Goal: Information Seeking & Learning: Learn about a topic

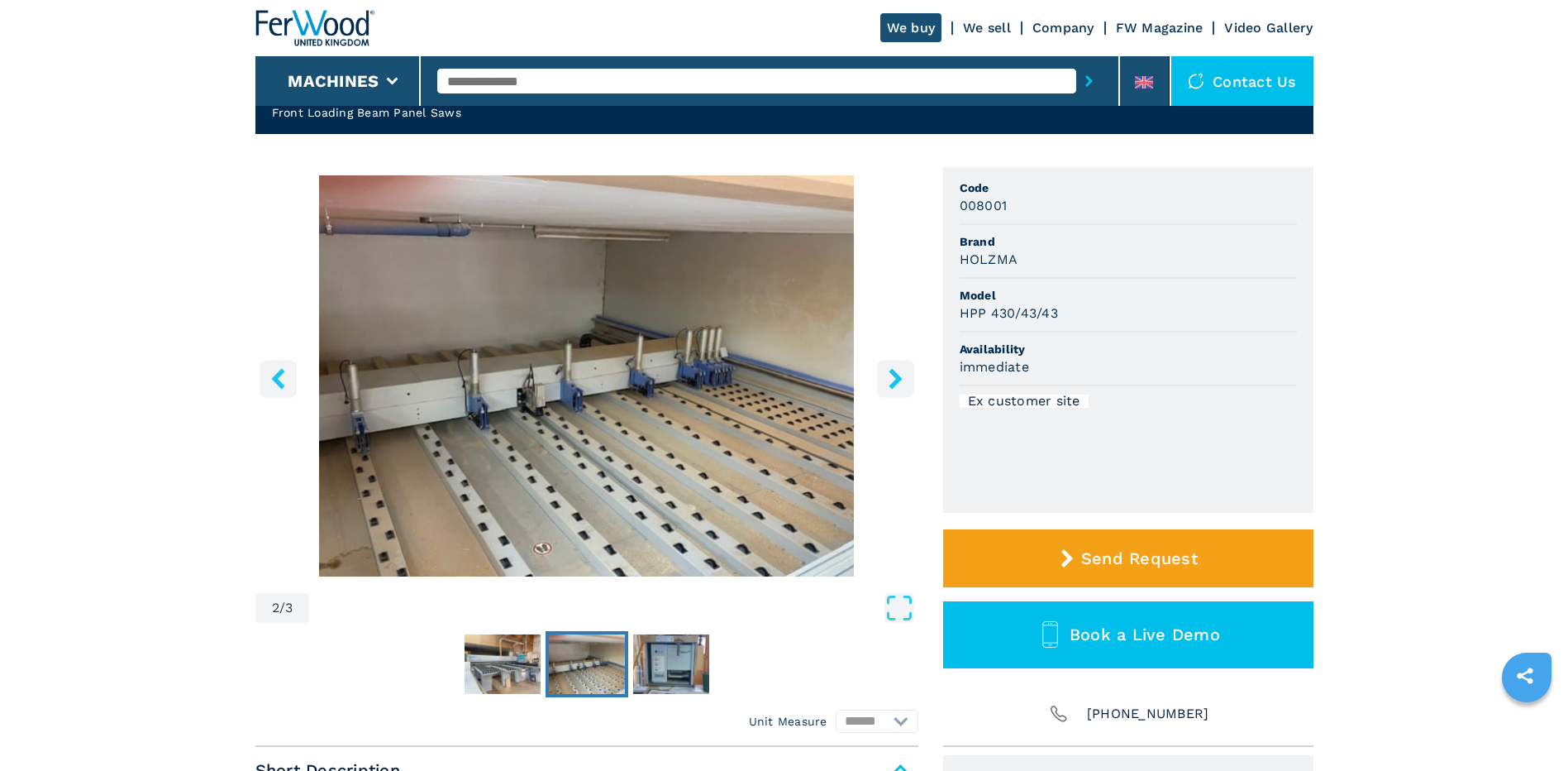
scroll to position [82, 0]
drag, startPoint x: 1391, startPoint y: 445, endPoint x: 801, endPoint y: 710, distance: 646.8
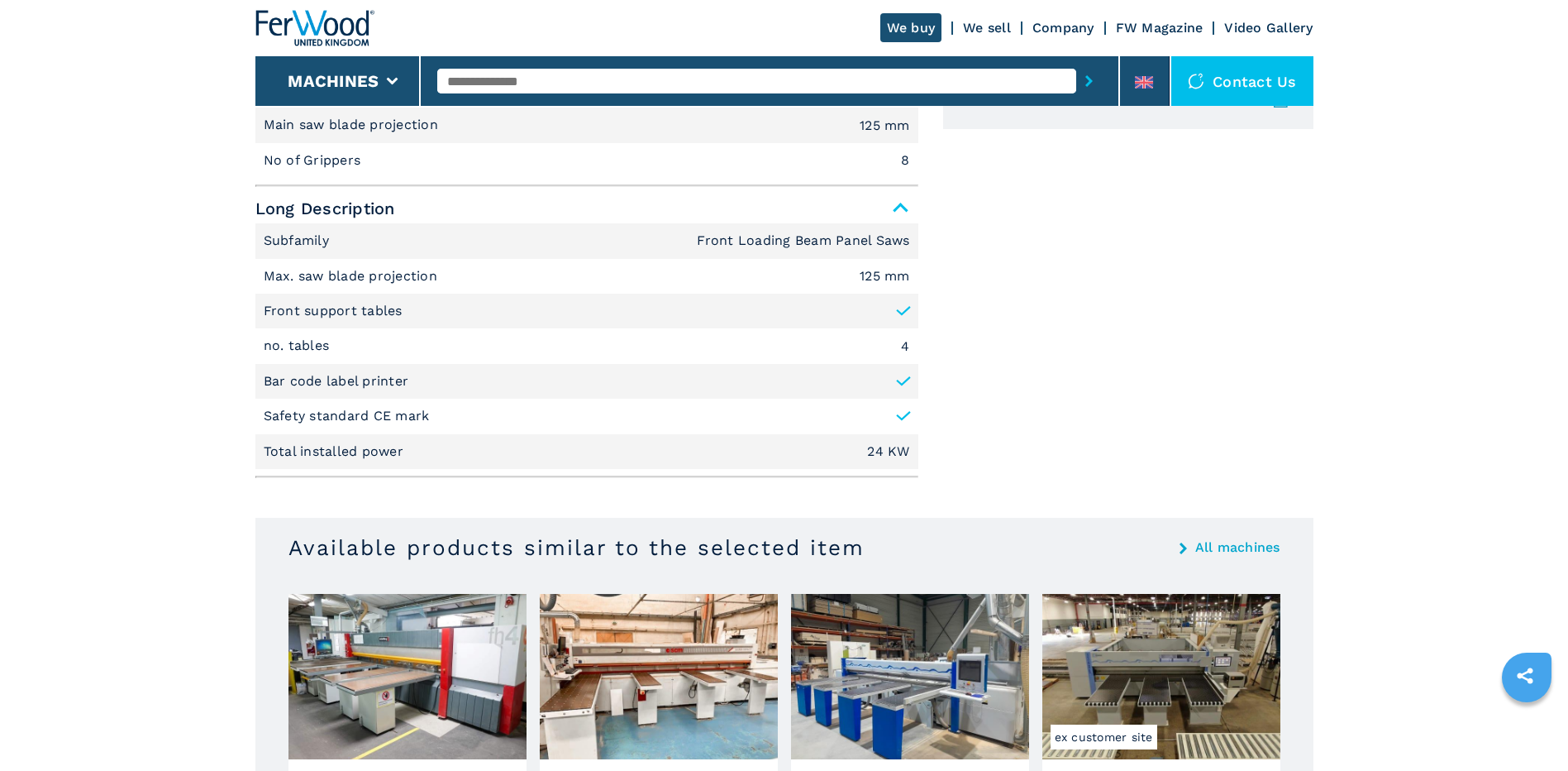
scroll to position [578, 0]
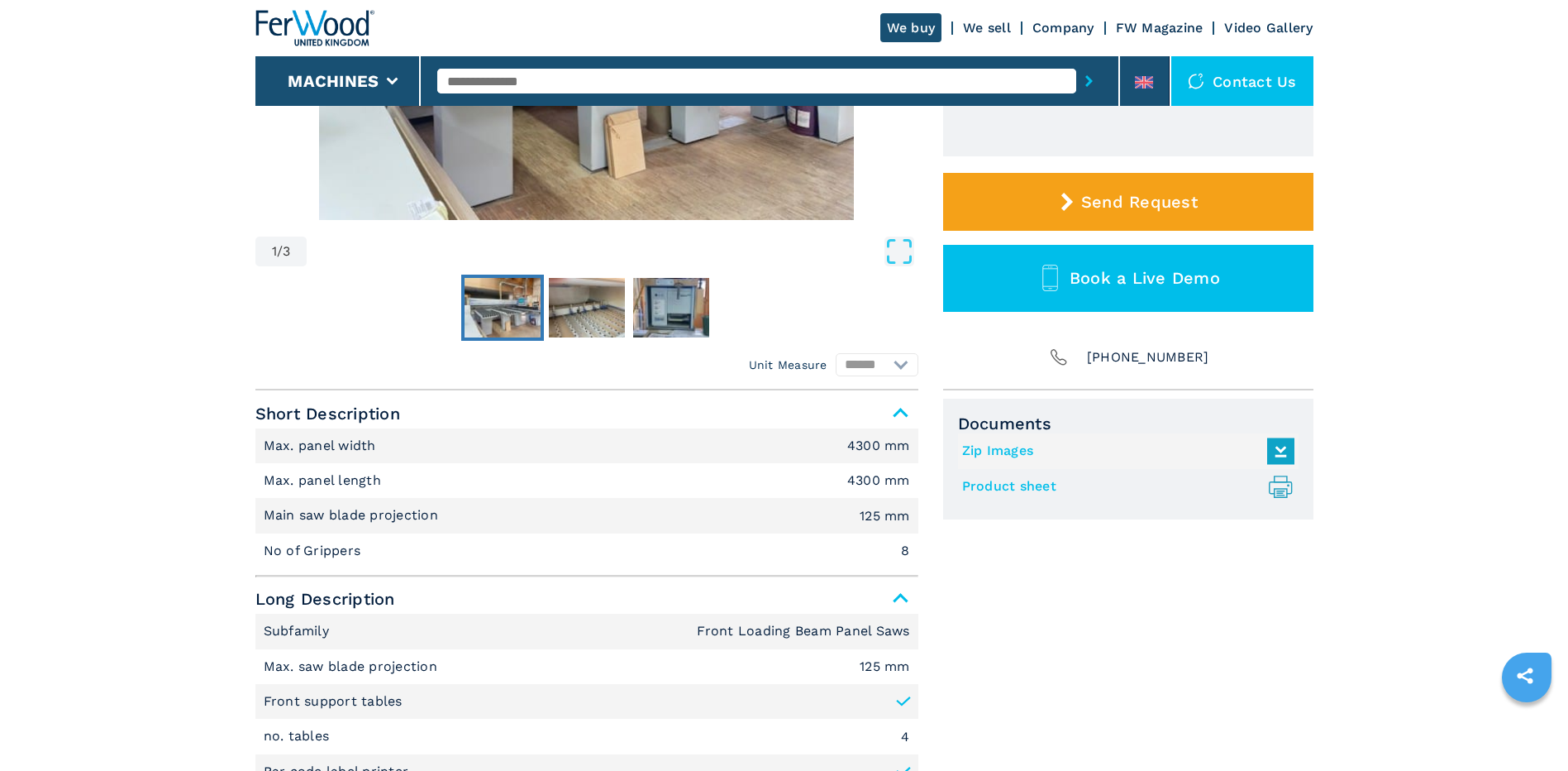
scroll to position [653, 0]
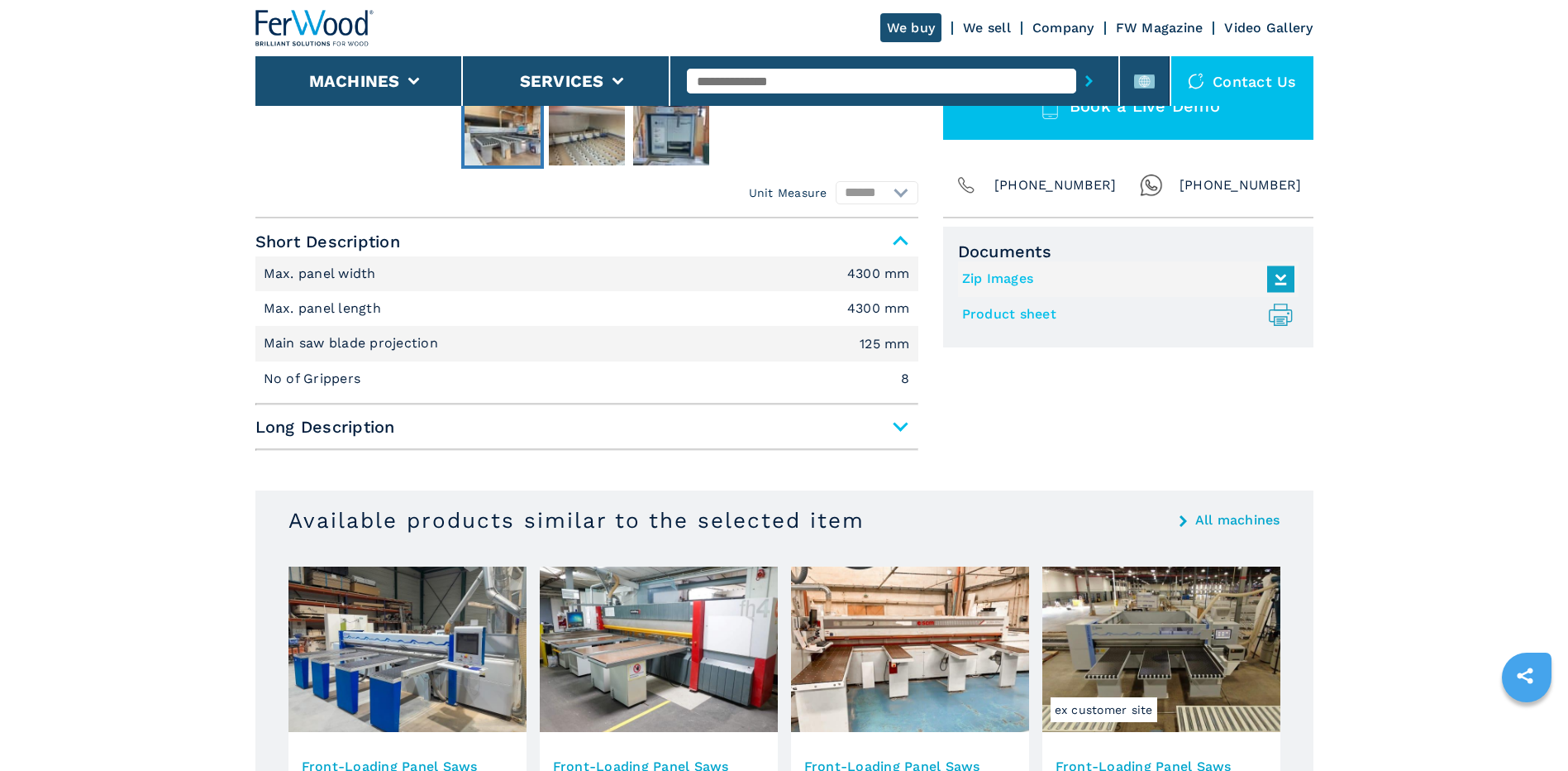
scroll to position [578, 0]
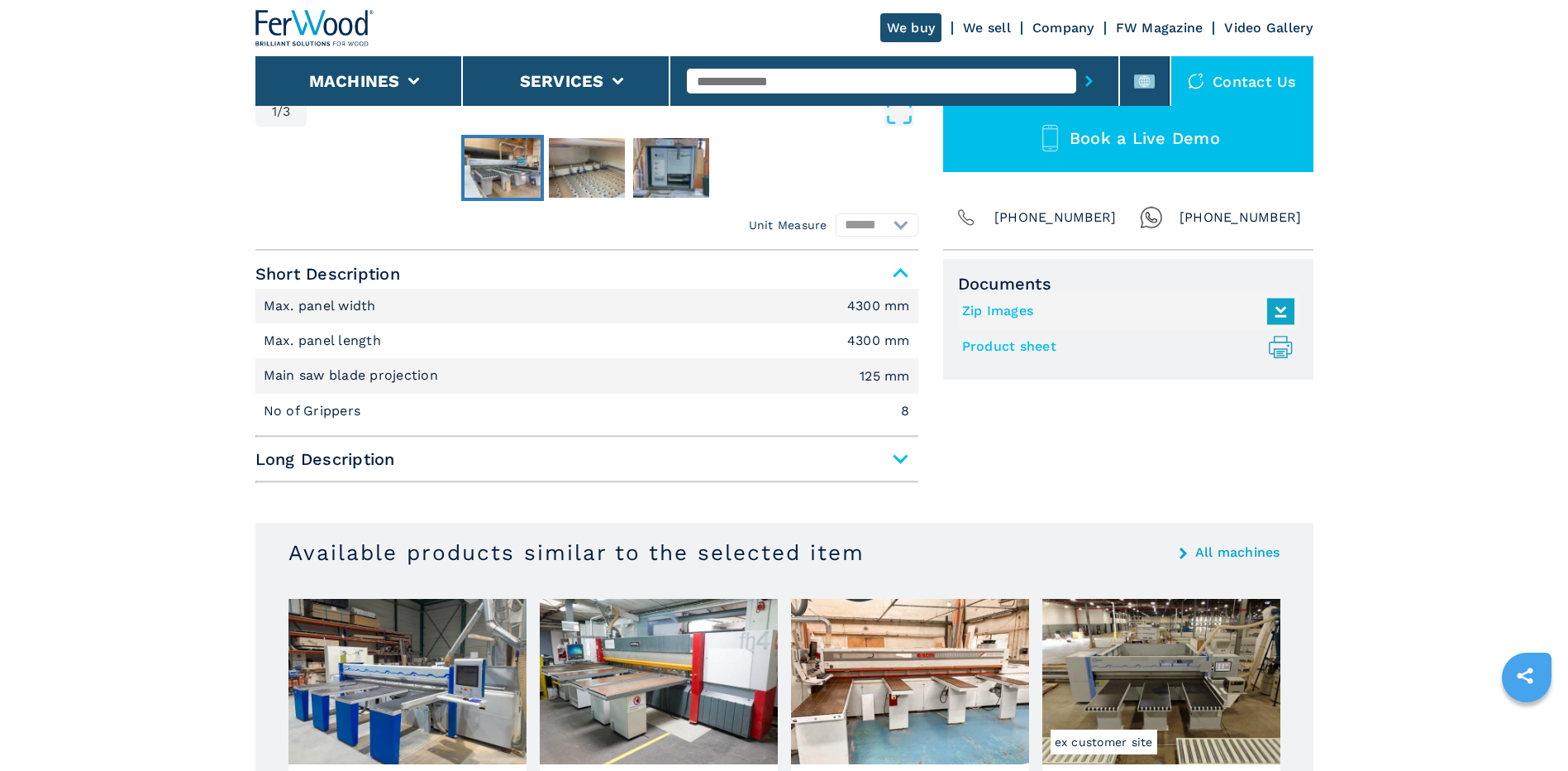
click at [1285, 306] on icon at bounding box center [1279, 309] width 19 height 15
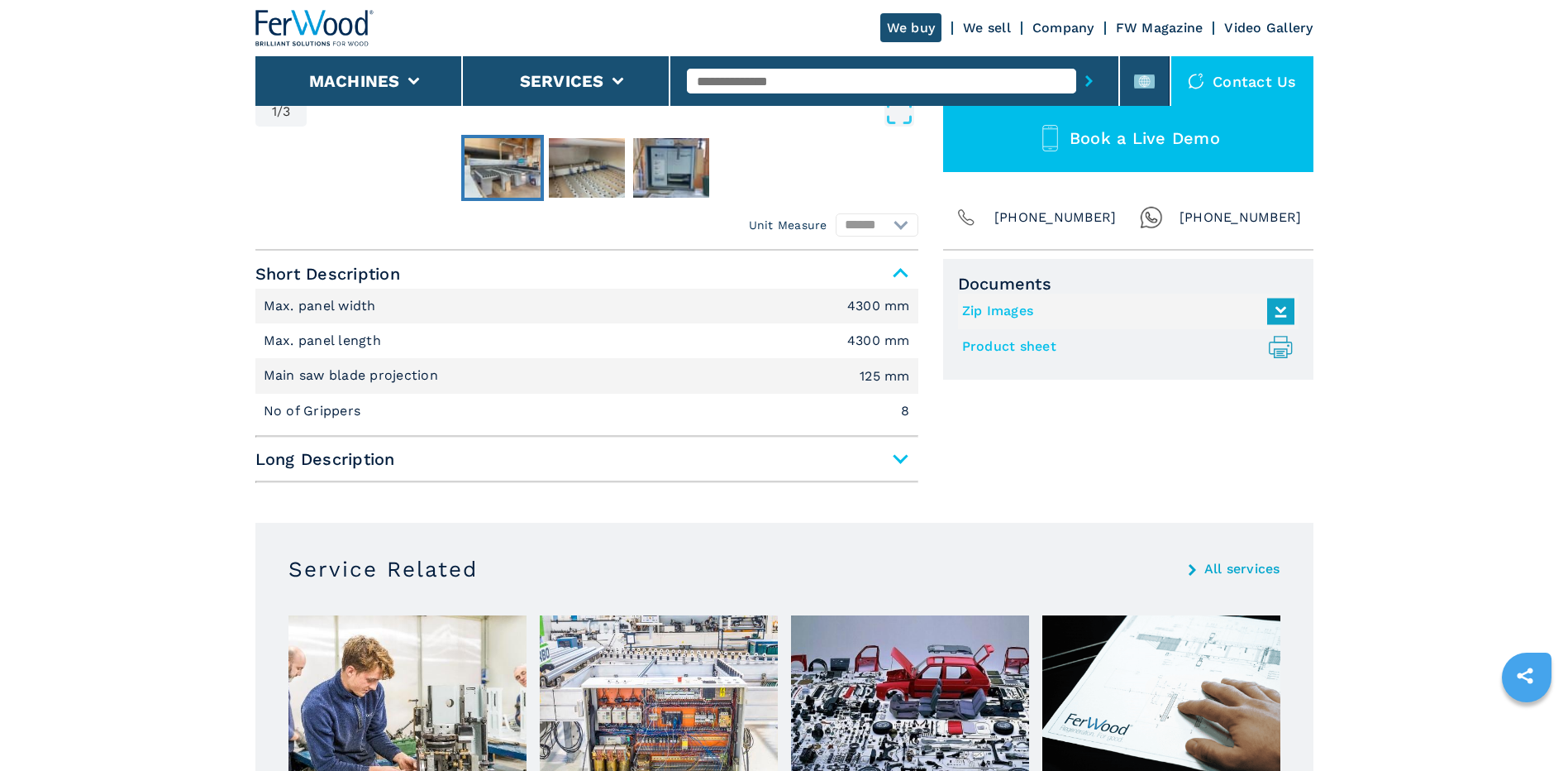
click at [874, 410] on li "No of Grippers 8" at bounding box center [586, 411] width 663 height 35
click at [889, 448] on span "Long Description" at bounding box center [586, 459] width 663 height 30
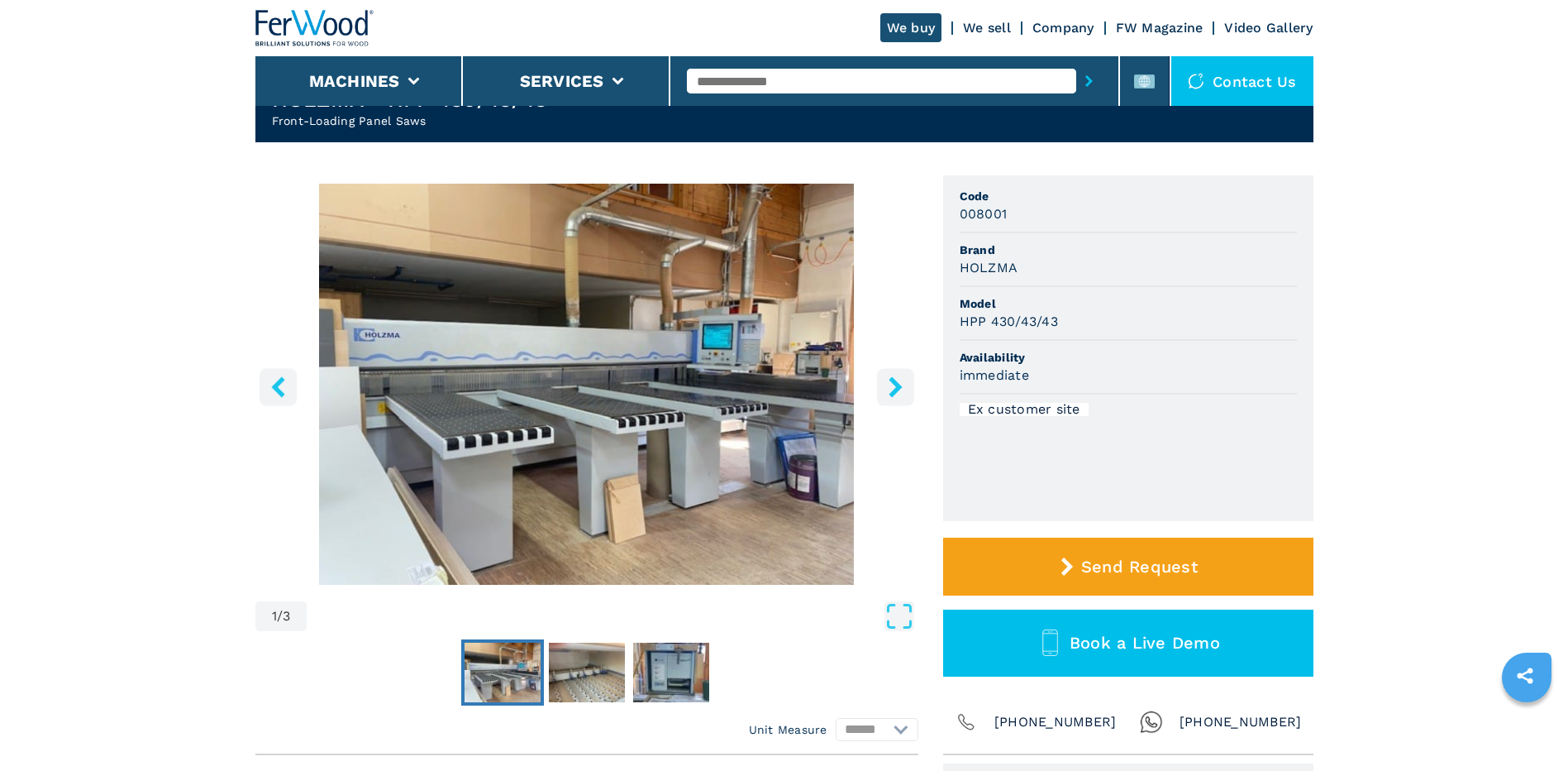
scroll to position [0, 0]
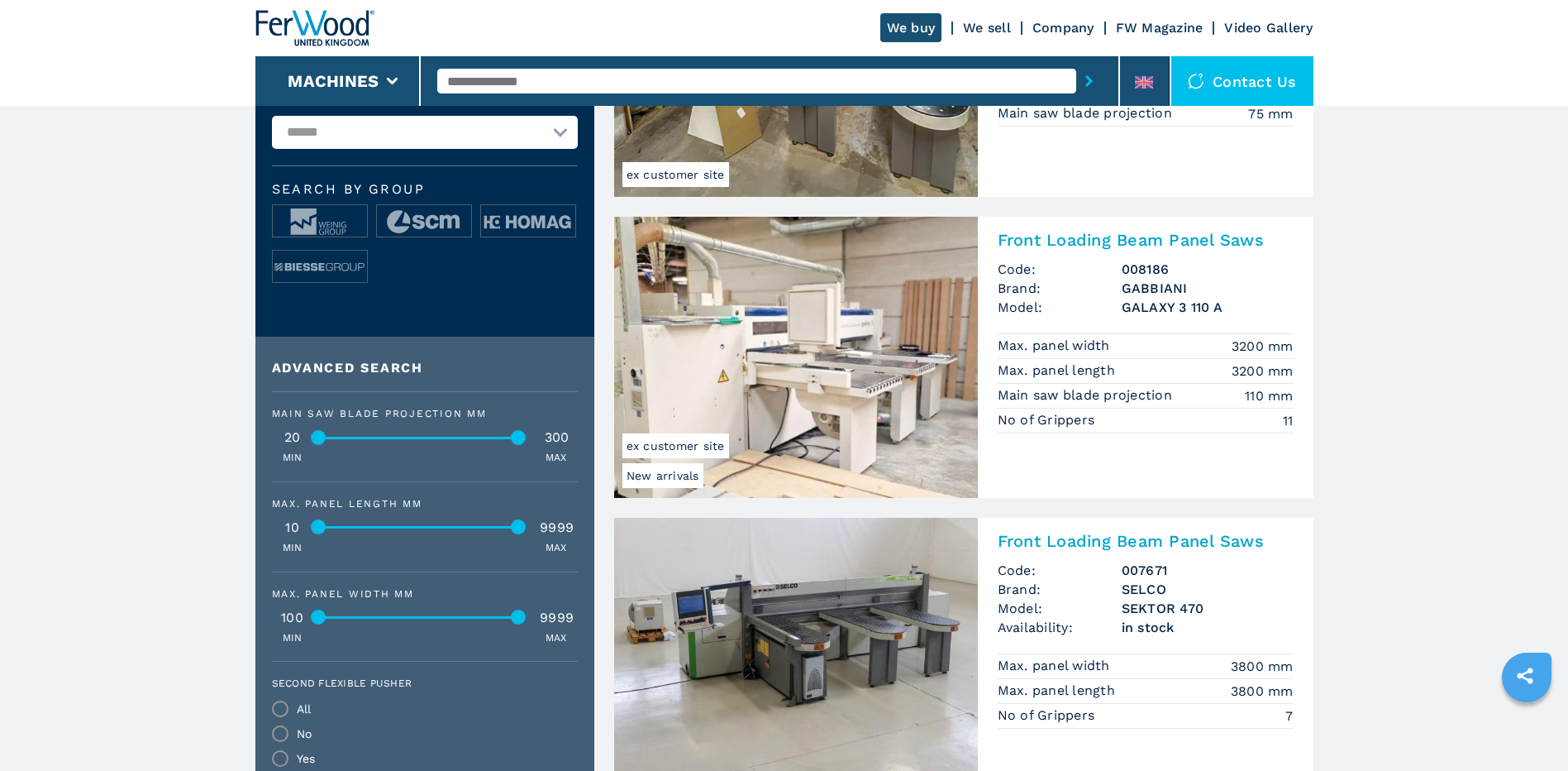
scroll to position [744, 0]
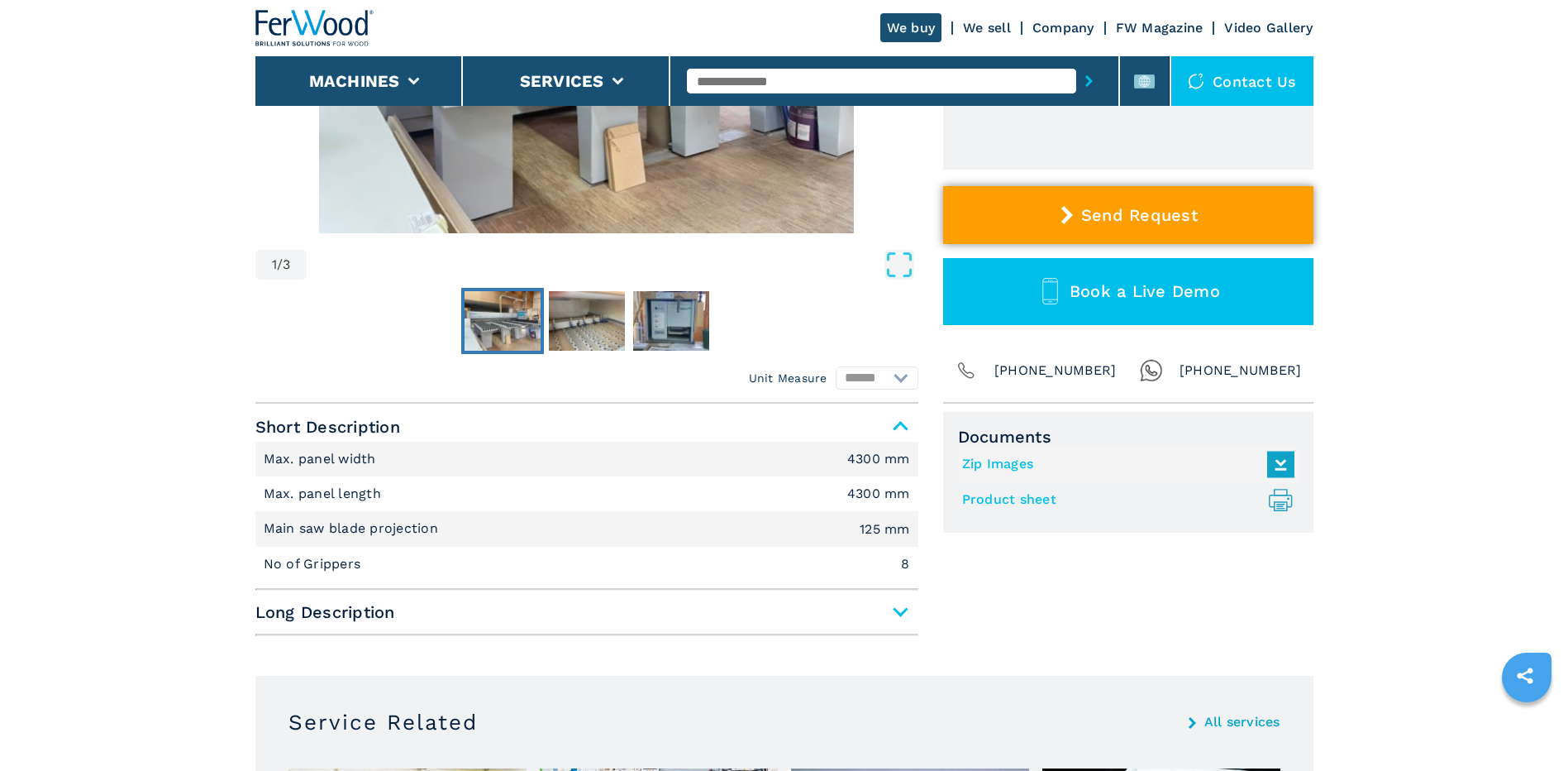
scroll to position [496, 0]
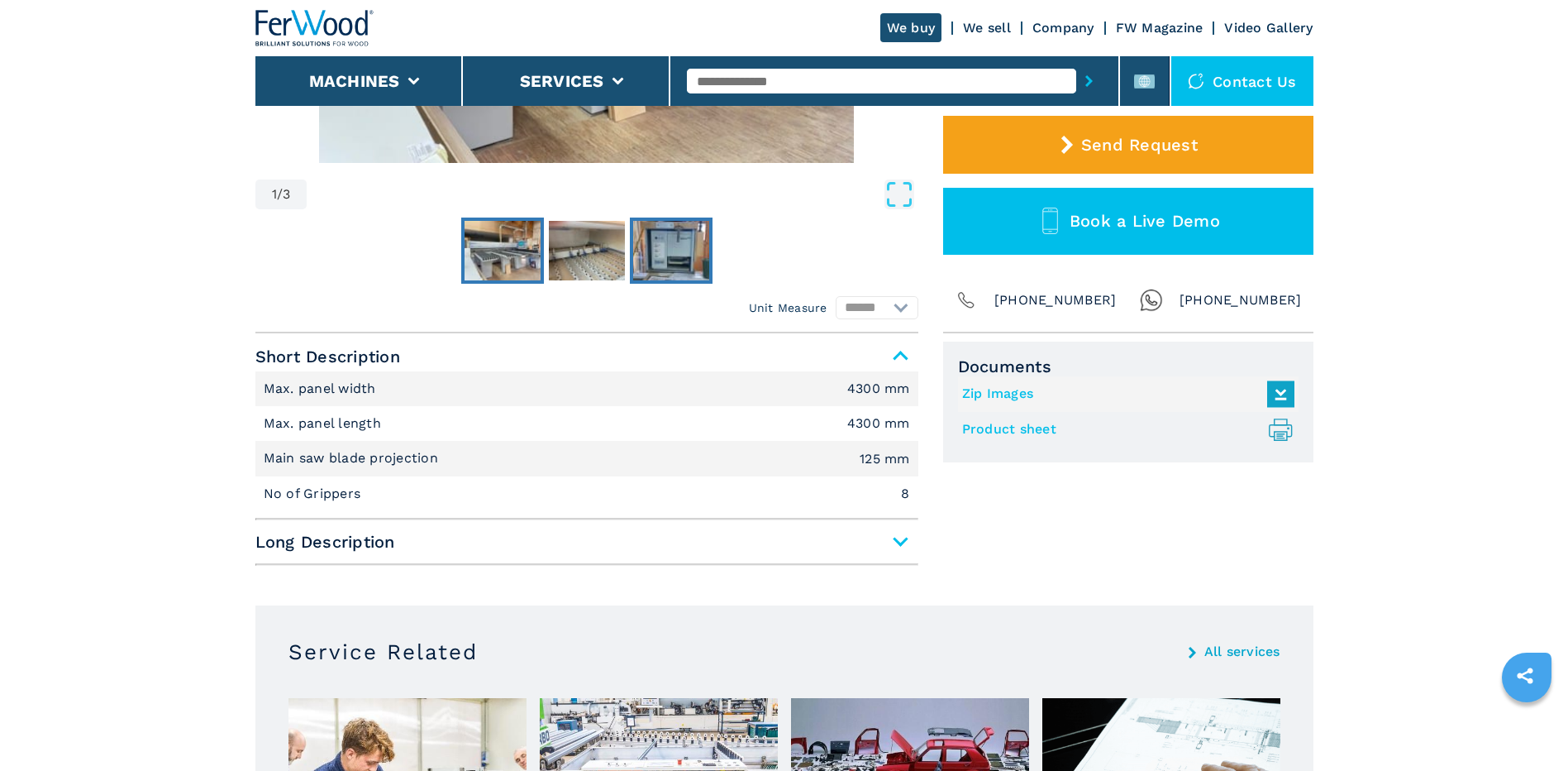
click at [656, 266] on img "Go to Slide 3" at bounding box center [671, 251] width 76 height 59
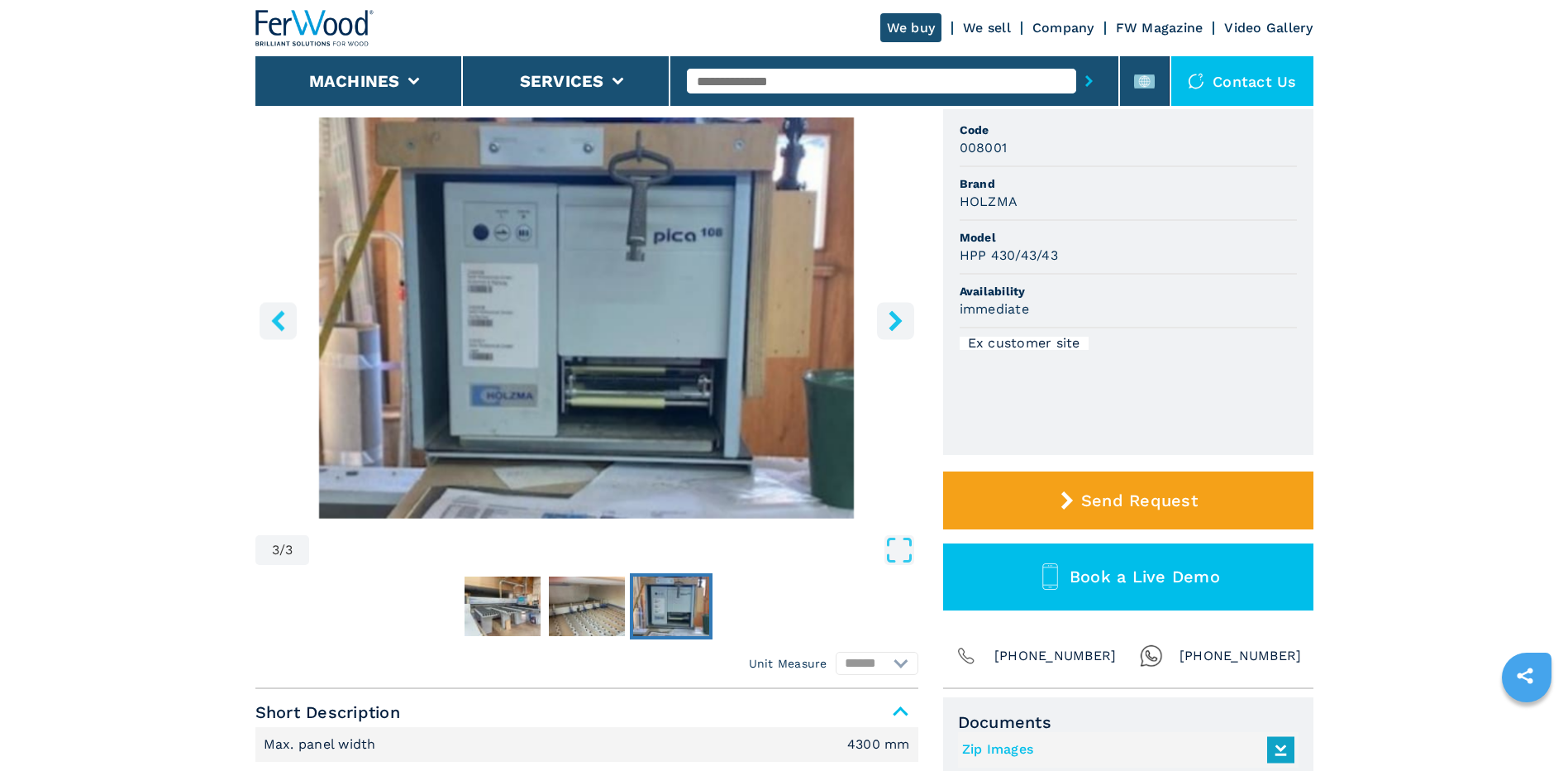
scroll to position [0, 0]
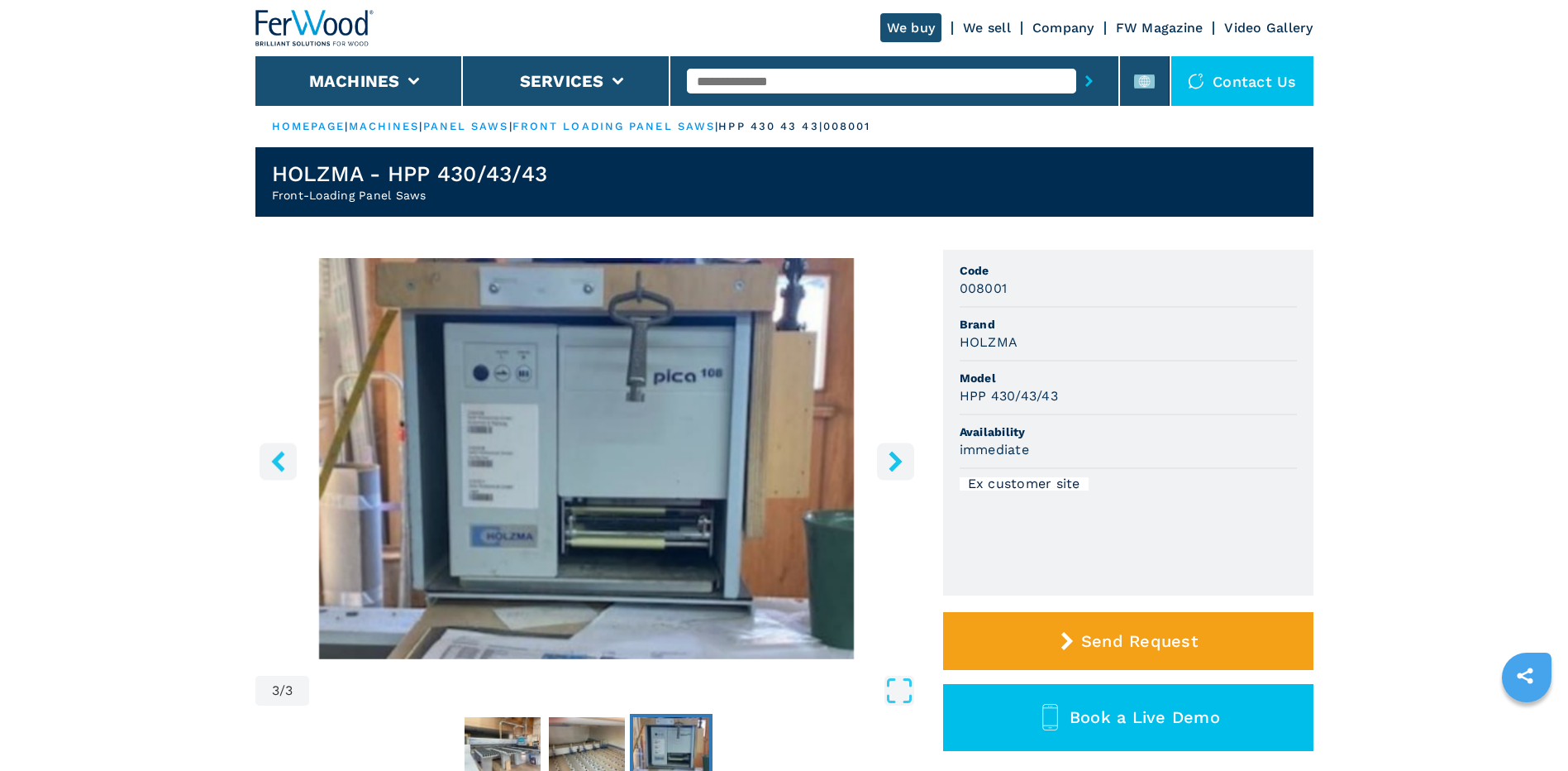
click at [650, 394] on img "Go to Slide 3" at bounding box center [586, 458] width 663 height 401
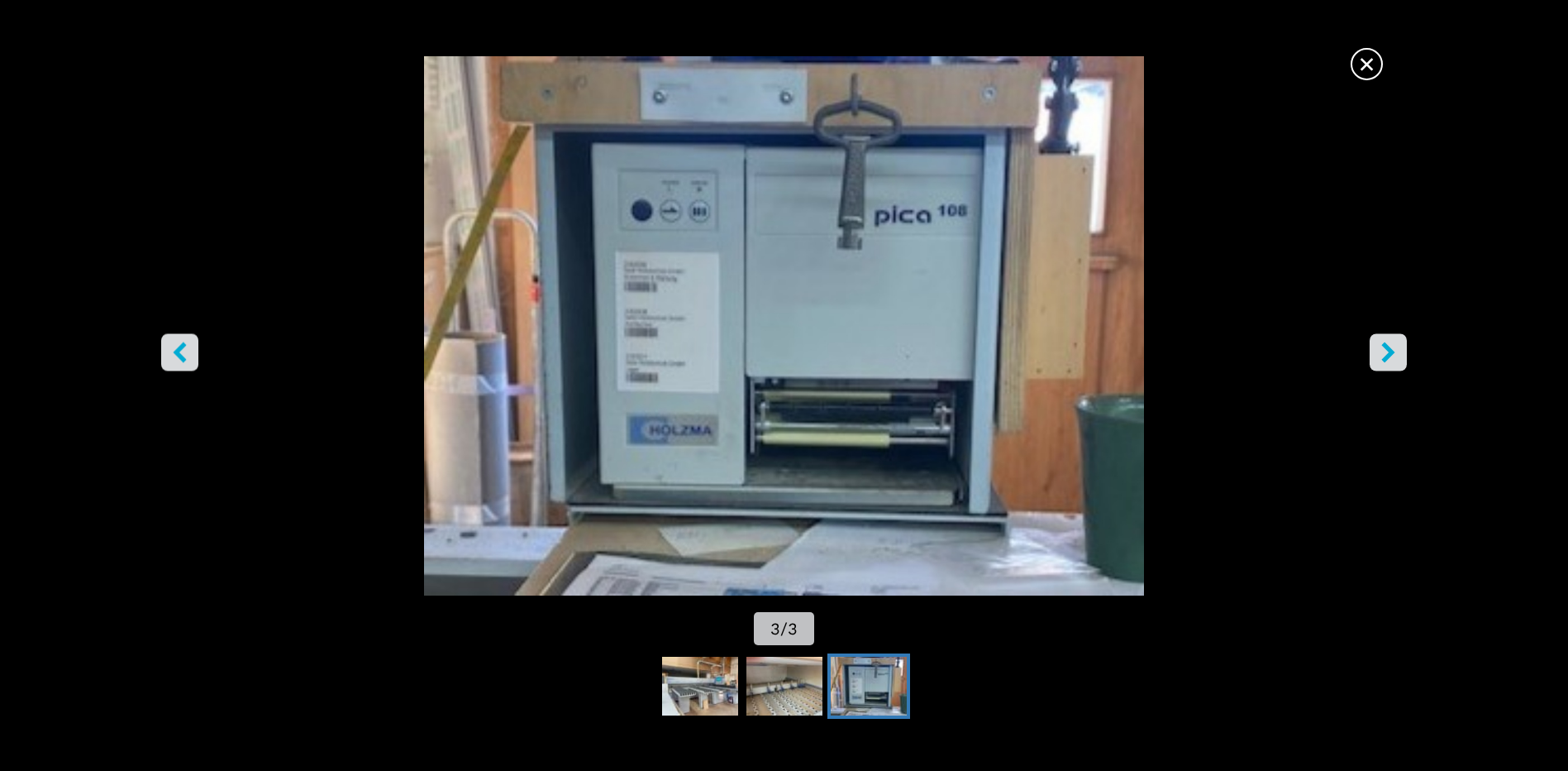
click at [836, 377] on img "Go to Slide 3" at bounding box center [784, 326] width 1411 height 540
click at [1393, 361] on icon "right-button" at bounding box center [1388, 353] width 20 height 20
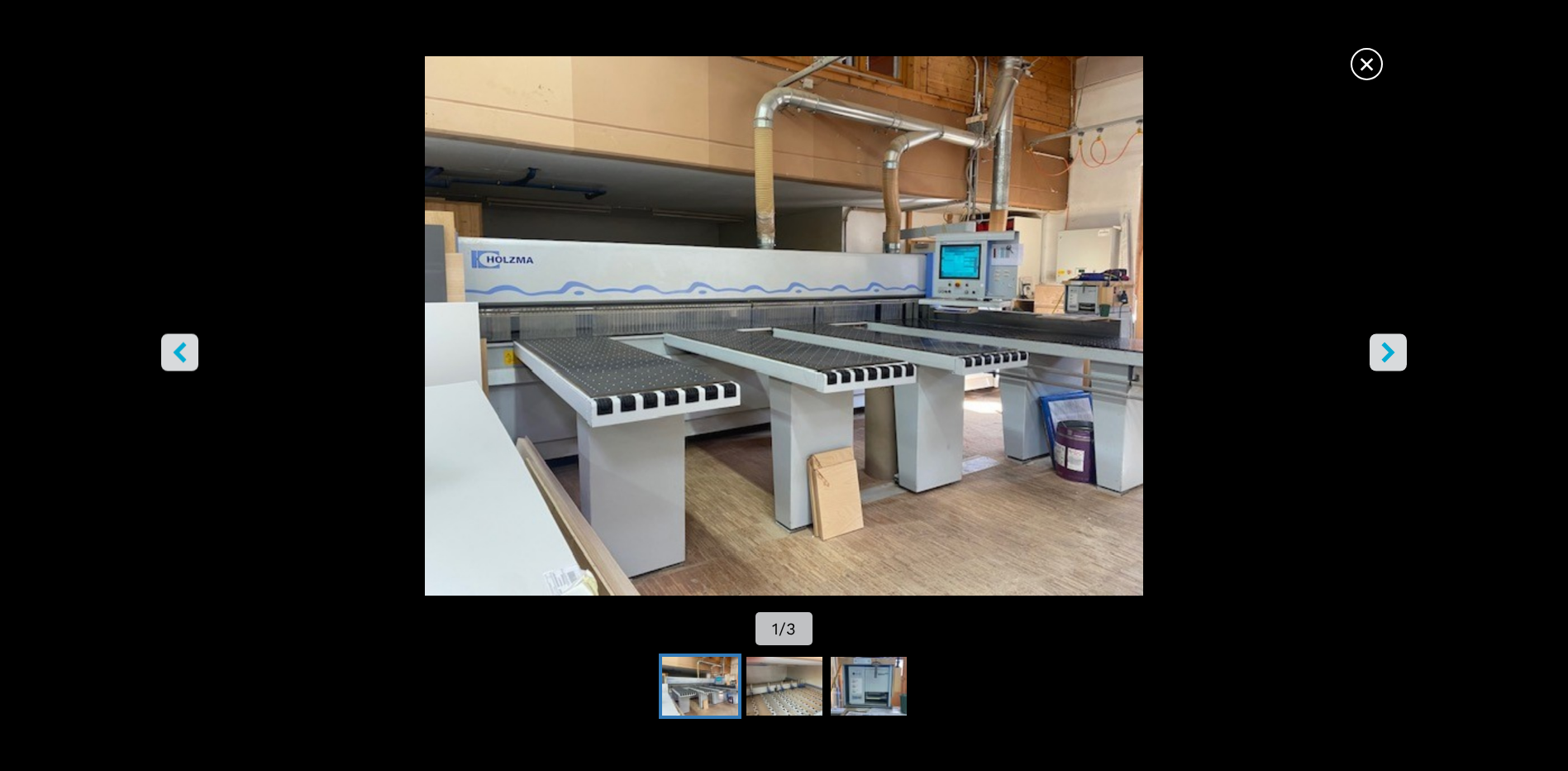
click at [1393, 361] on icon "right-button" at bounding box center [1388, 353] width 20 height 20
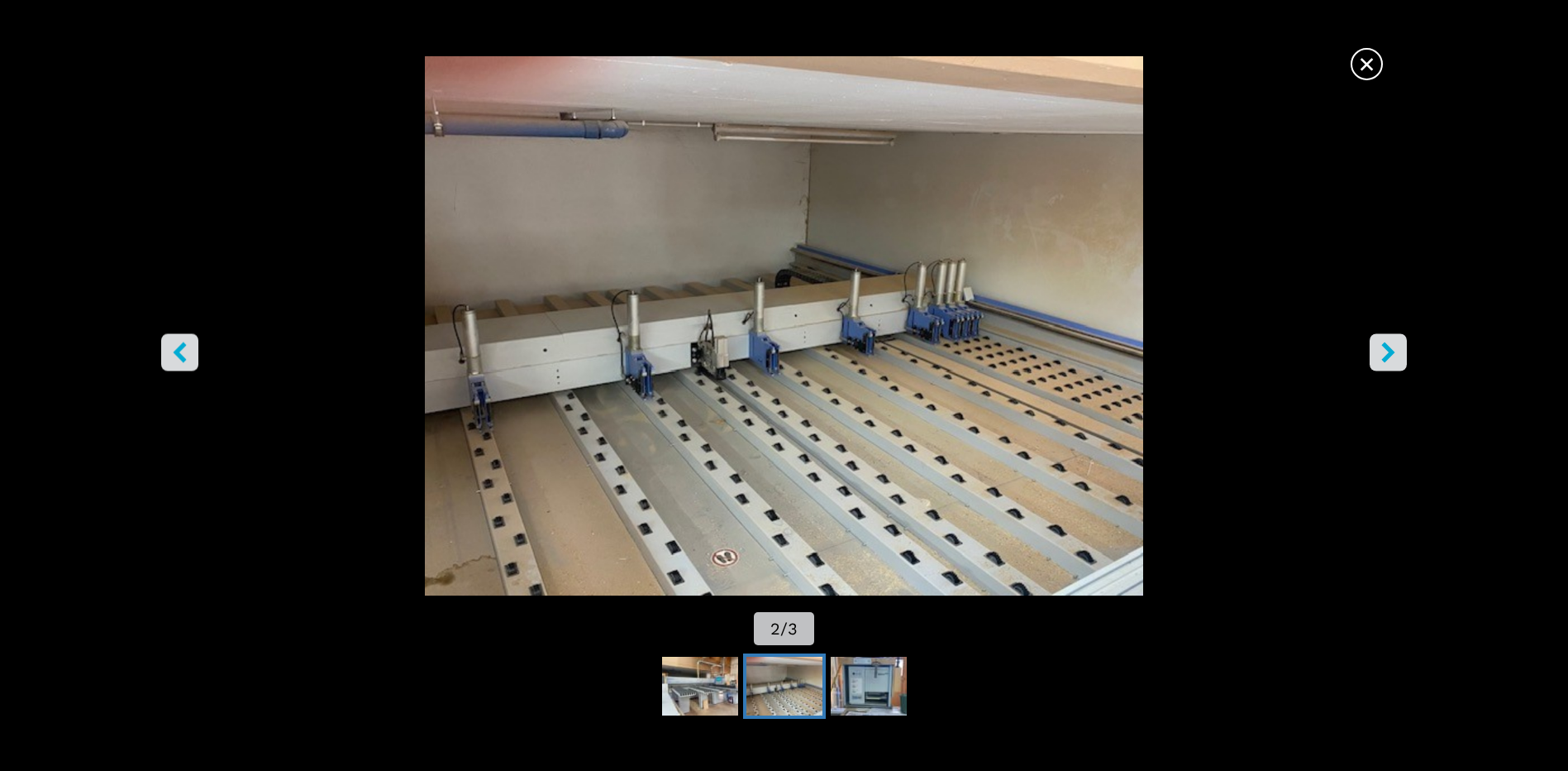
click at [1393, 361] on icon "right-button" at bounding box center [1388, 353] width 20 height 20
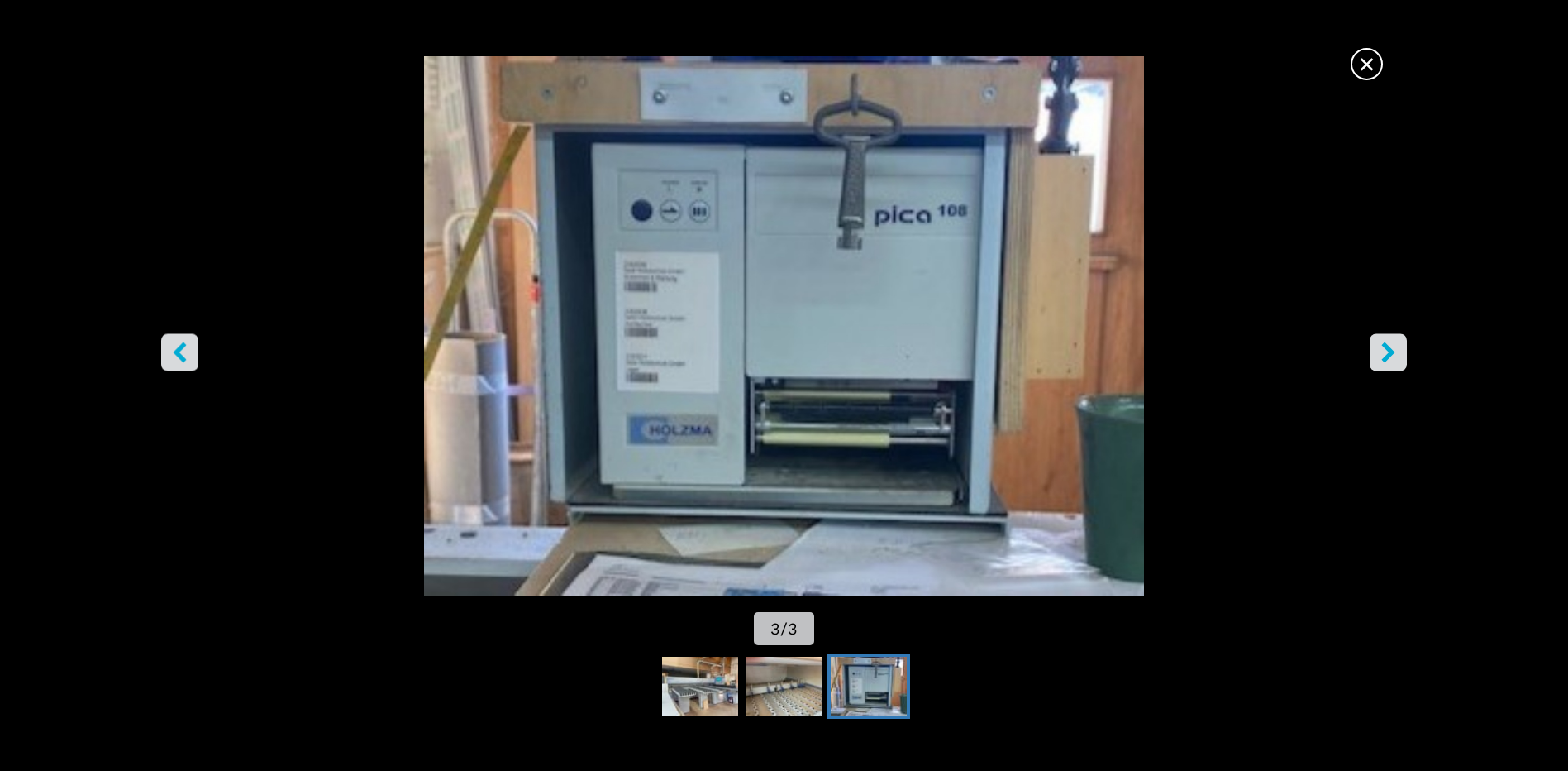
click at [1390, 355] on icon "right-button" at bounding box center [1389, 353] width 13 height 20
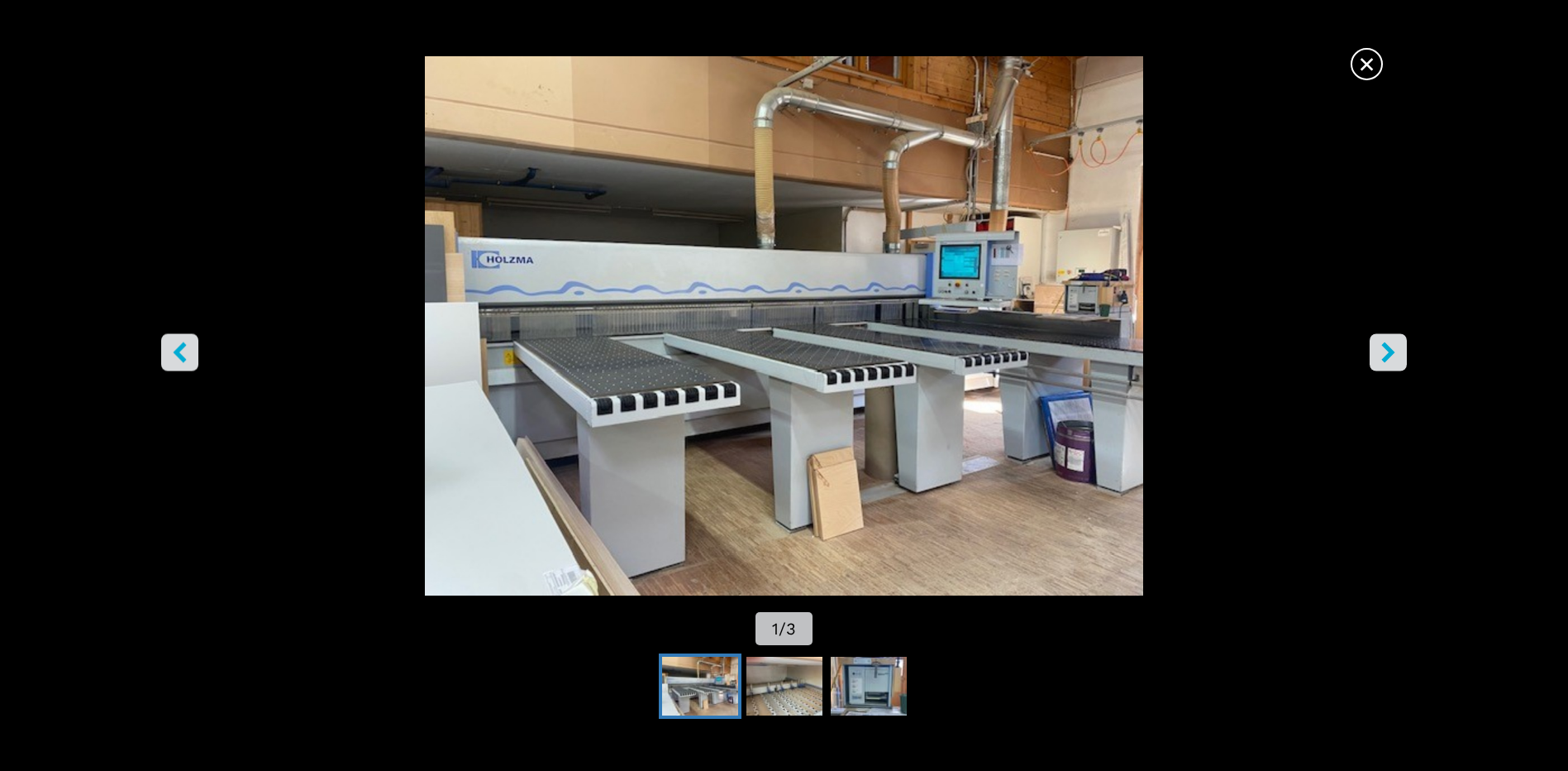
click at [1390, 355] on icon "right-button" at bounding box center [1389, 353] width 13 height 20
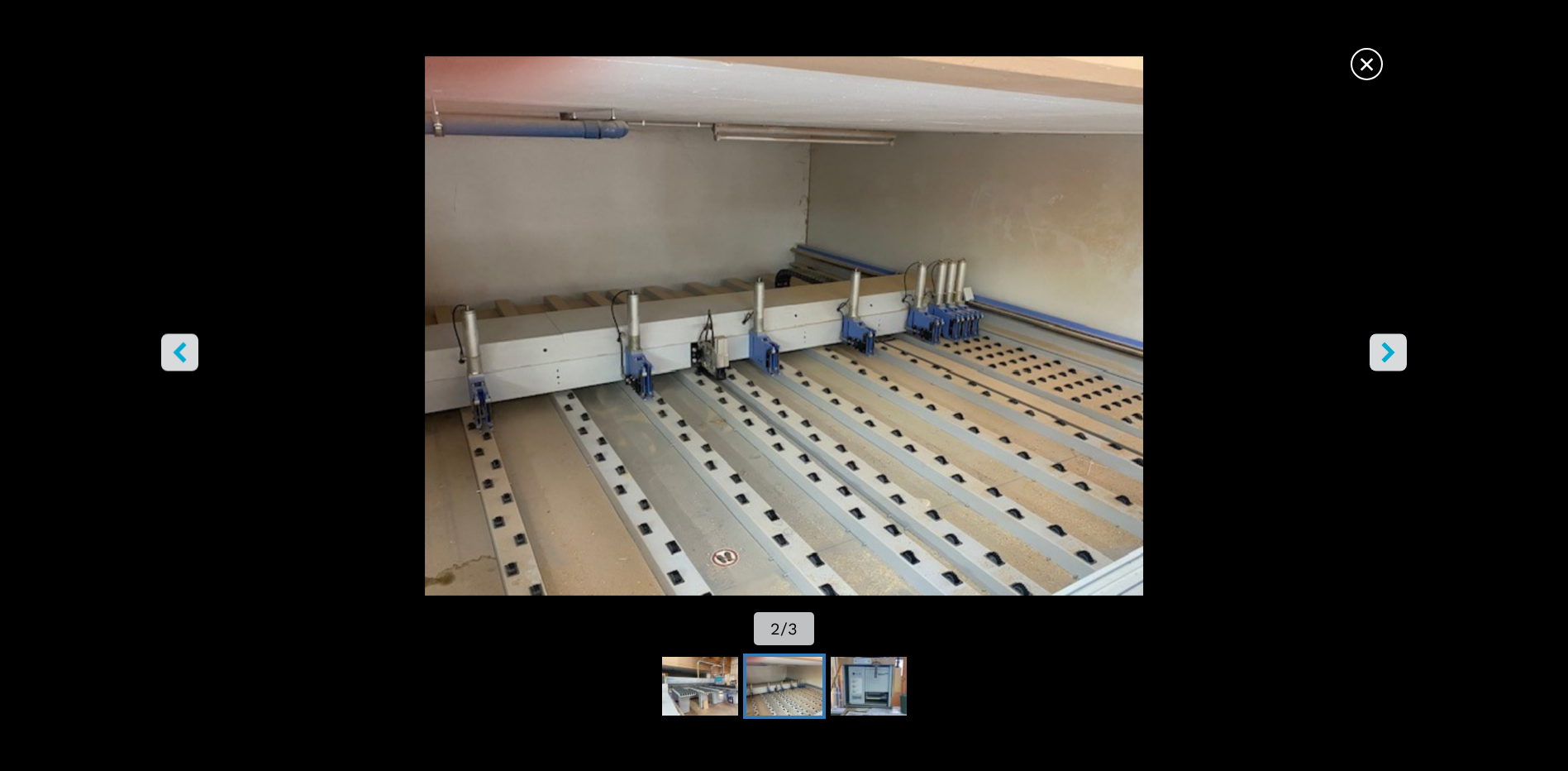
click at [1358, 62] on span "×" at bounding box center [1366, 60] width 29 height 29
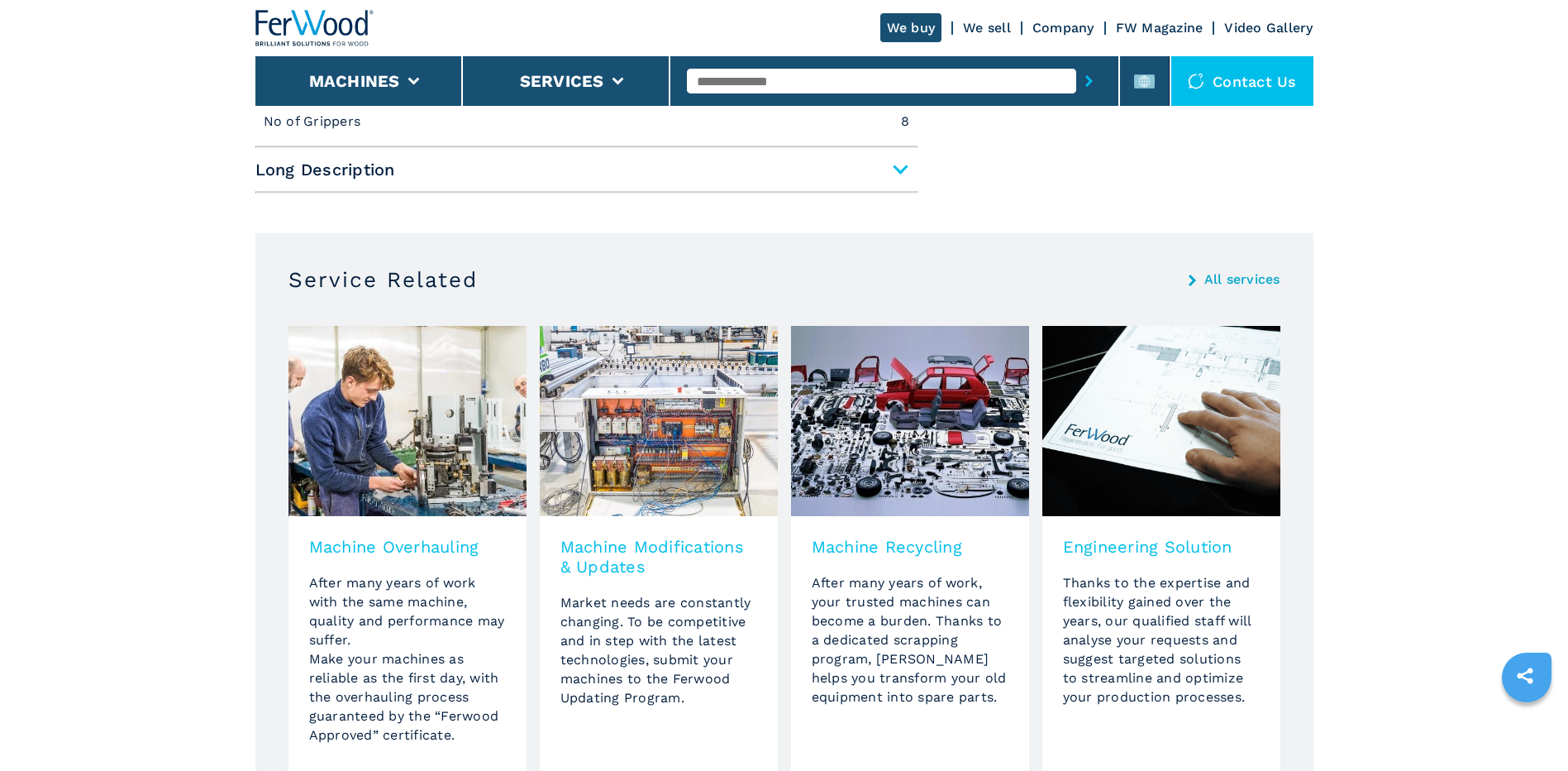
scroll to position [662, 0]
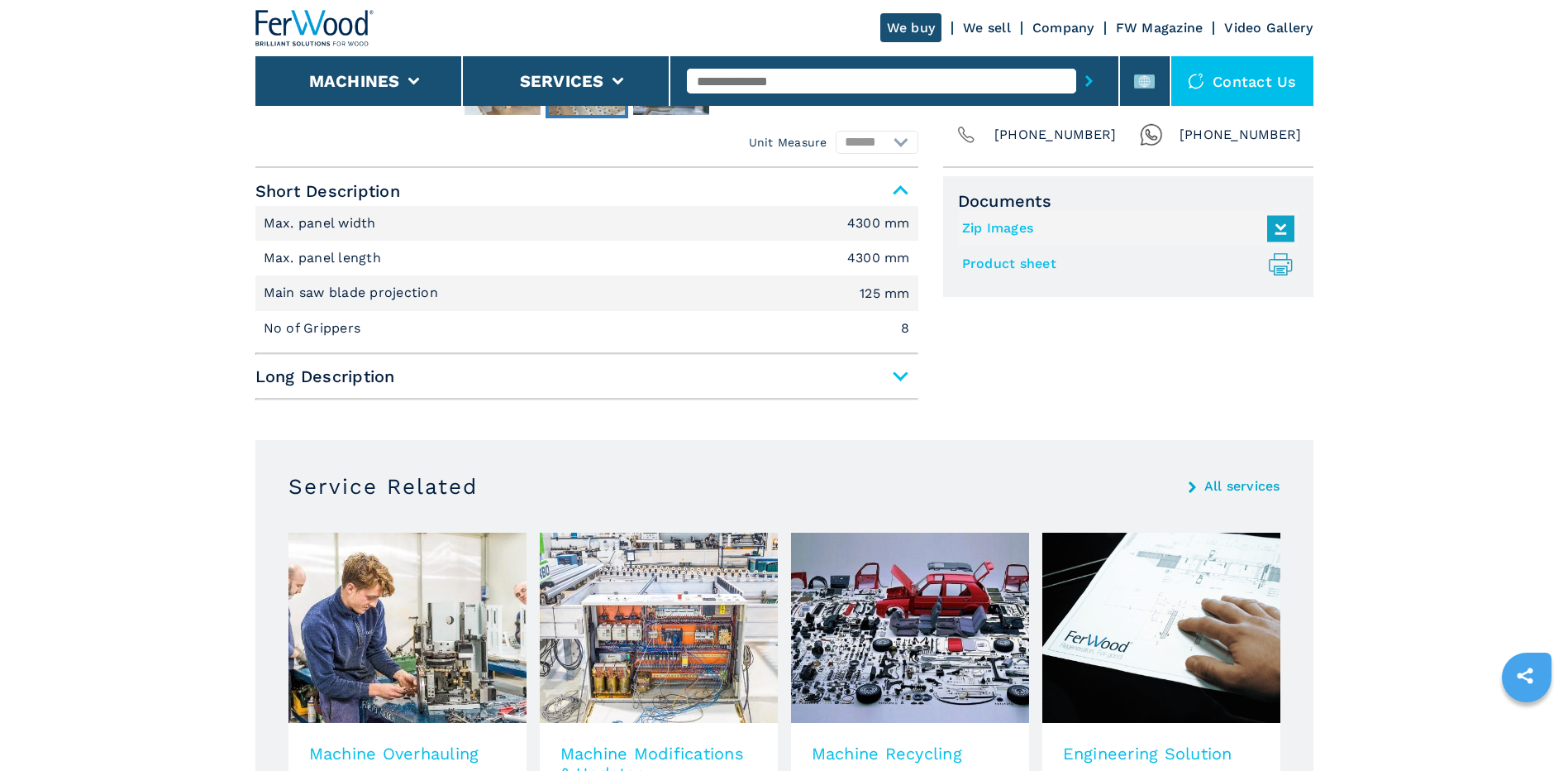
click at [867, 380] on span "Long Description" at bounding box center [586, 376] width 663 height 30
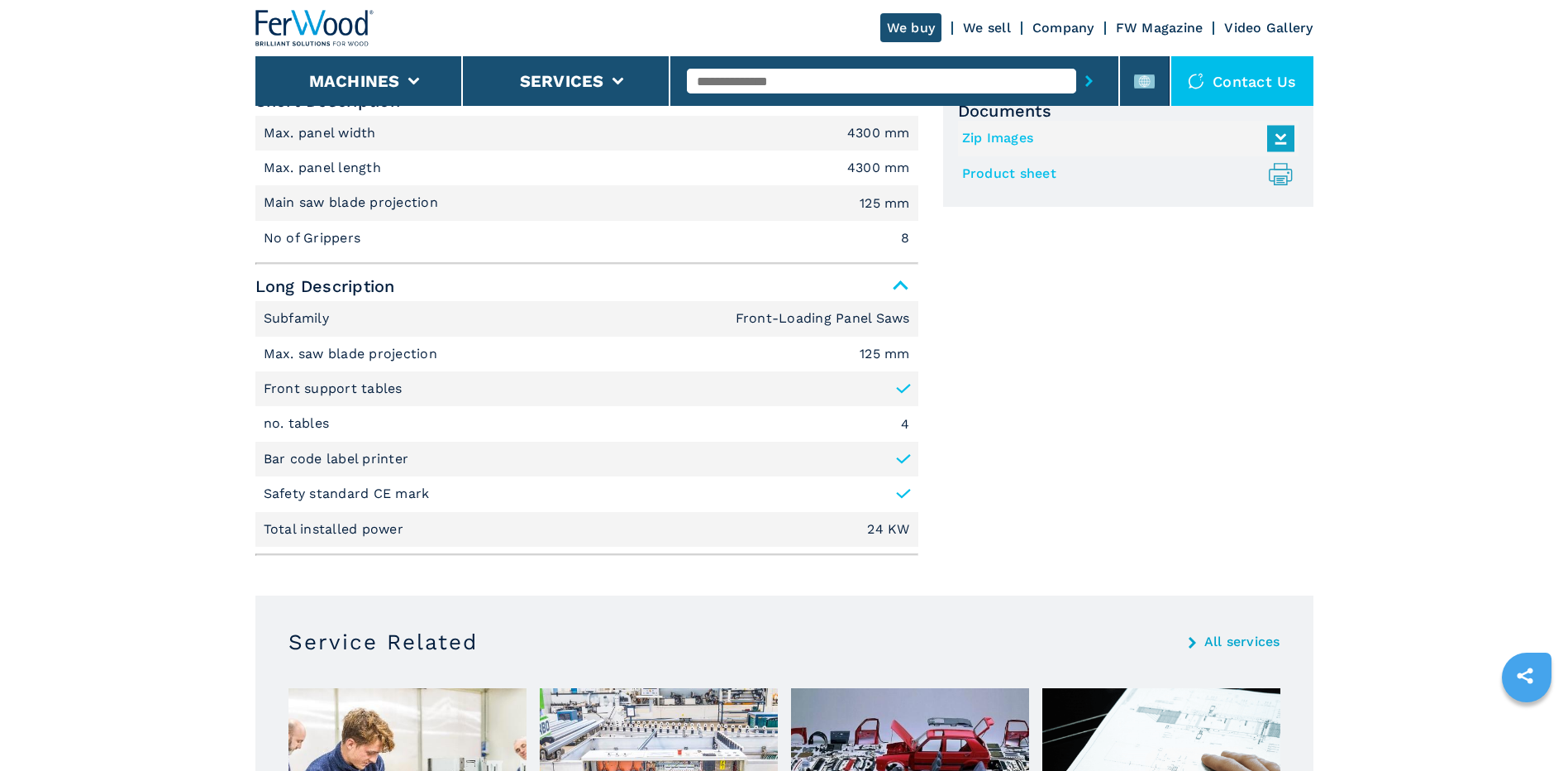
scroll to position [992, 0]
